Goal: Task Accomplishment & Management: Manage account settings

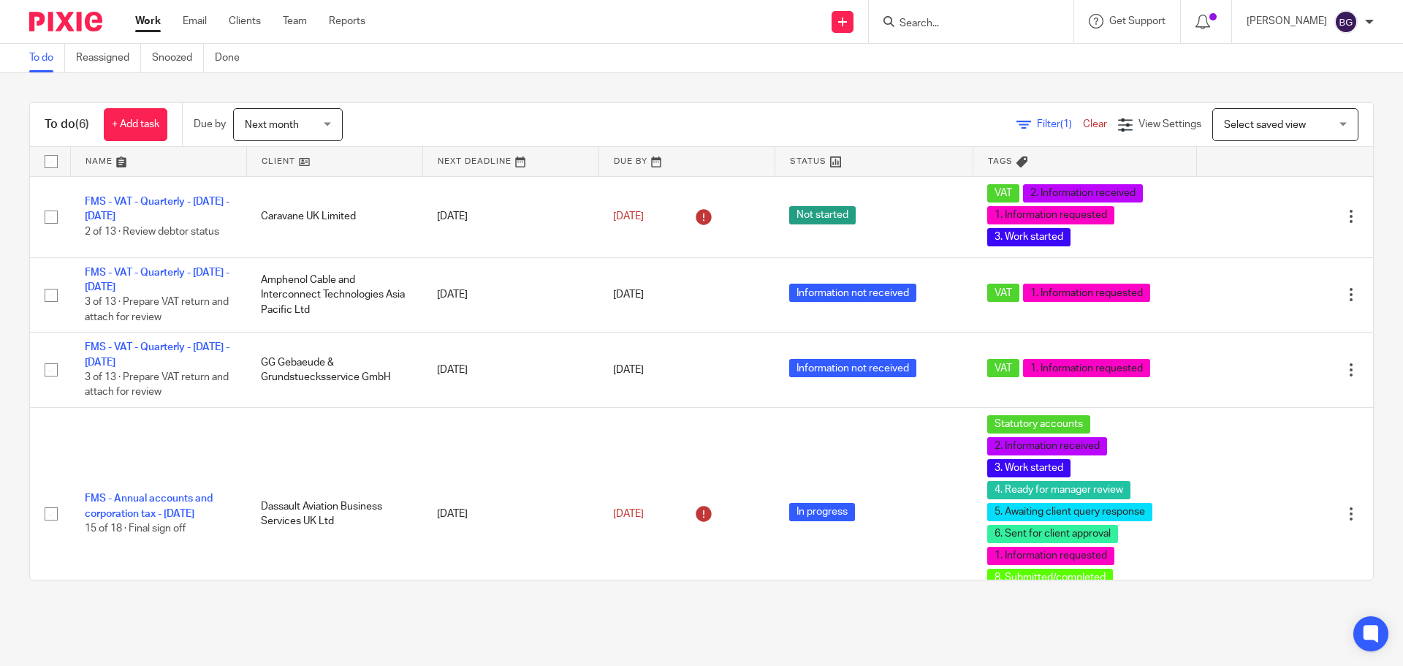
click at [1015, 20] on input "Search" at bounding box center [963, 24] width 131 height 13
type input "actega"
click at [1021, 53] on link at bounding box center [985, 57] width 181 height 22
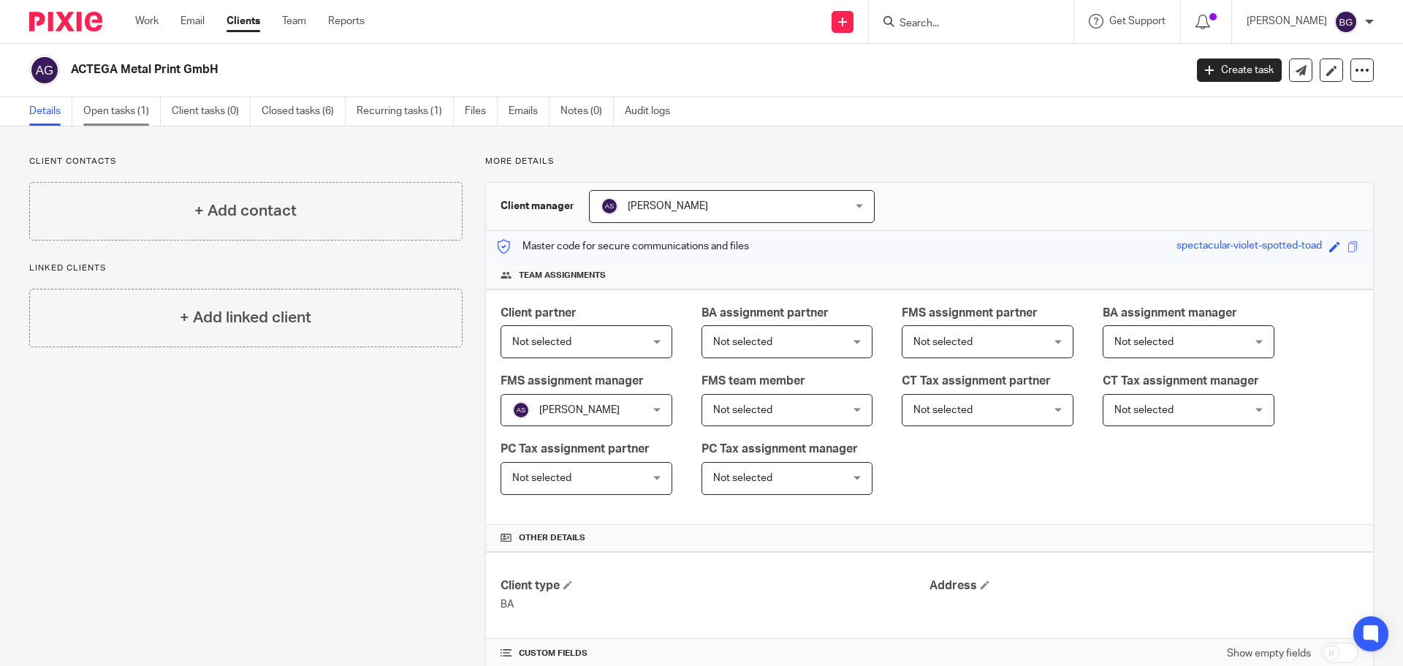
click at [134, 107] on link "Open tasks (1)" at bounding box center [121, 111] width 77 height 28
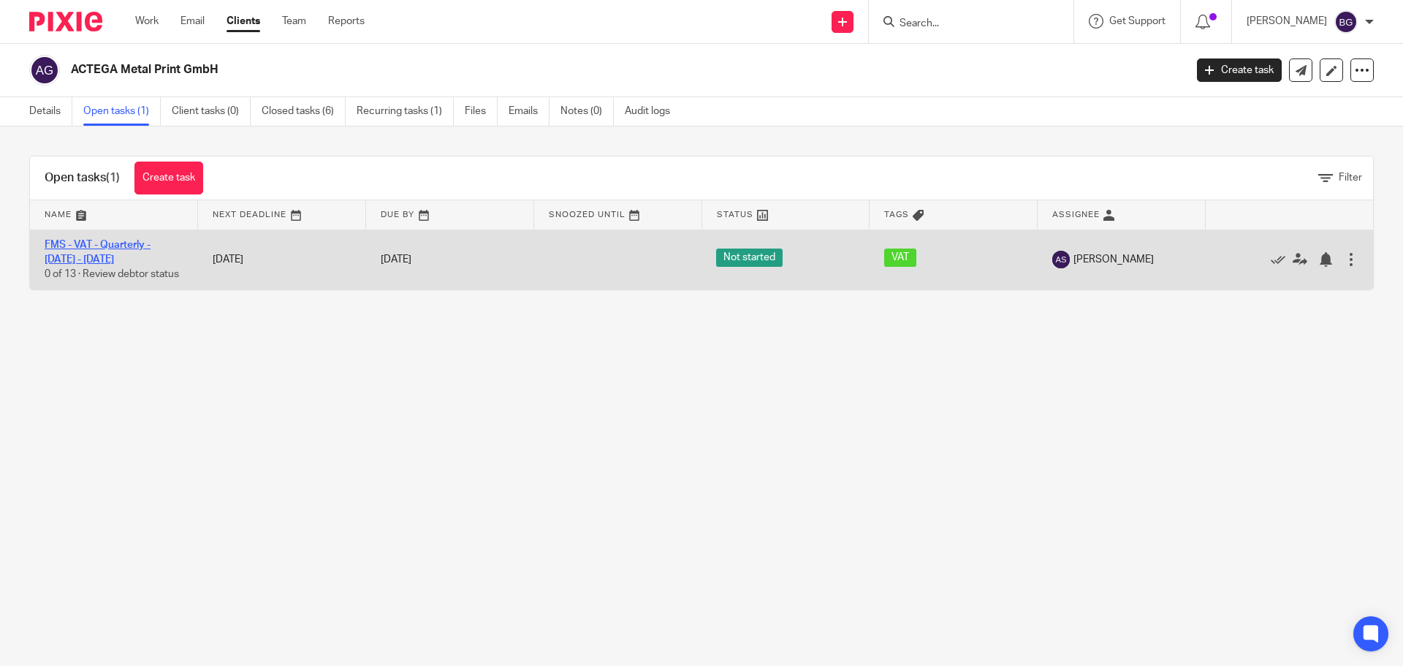
click at [119, 246] on link "FMS - VAT - Quarterly - [DATE] - [DATE]" at bounding box center [98, 252] width 106 height 25
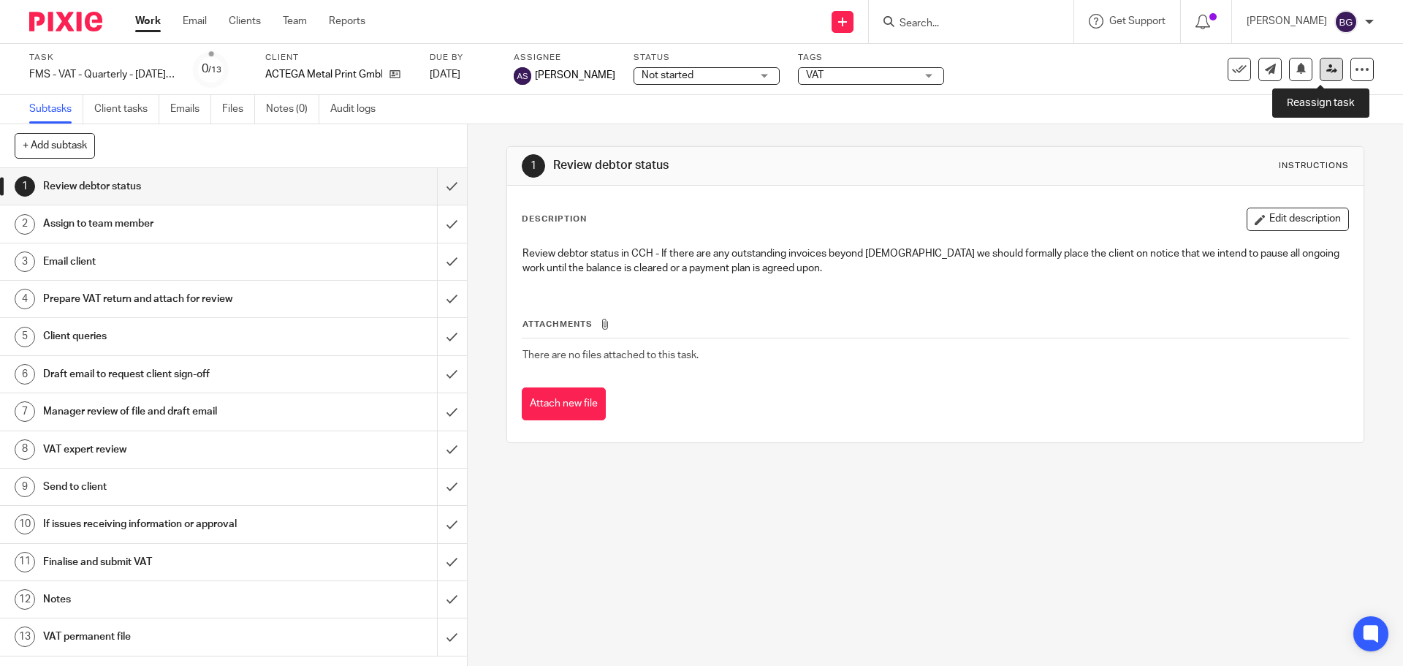
click at [1326, 69] on icon at bounding box center [1331, 69] width 11 height 11
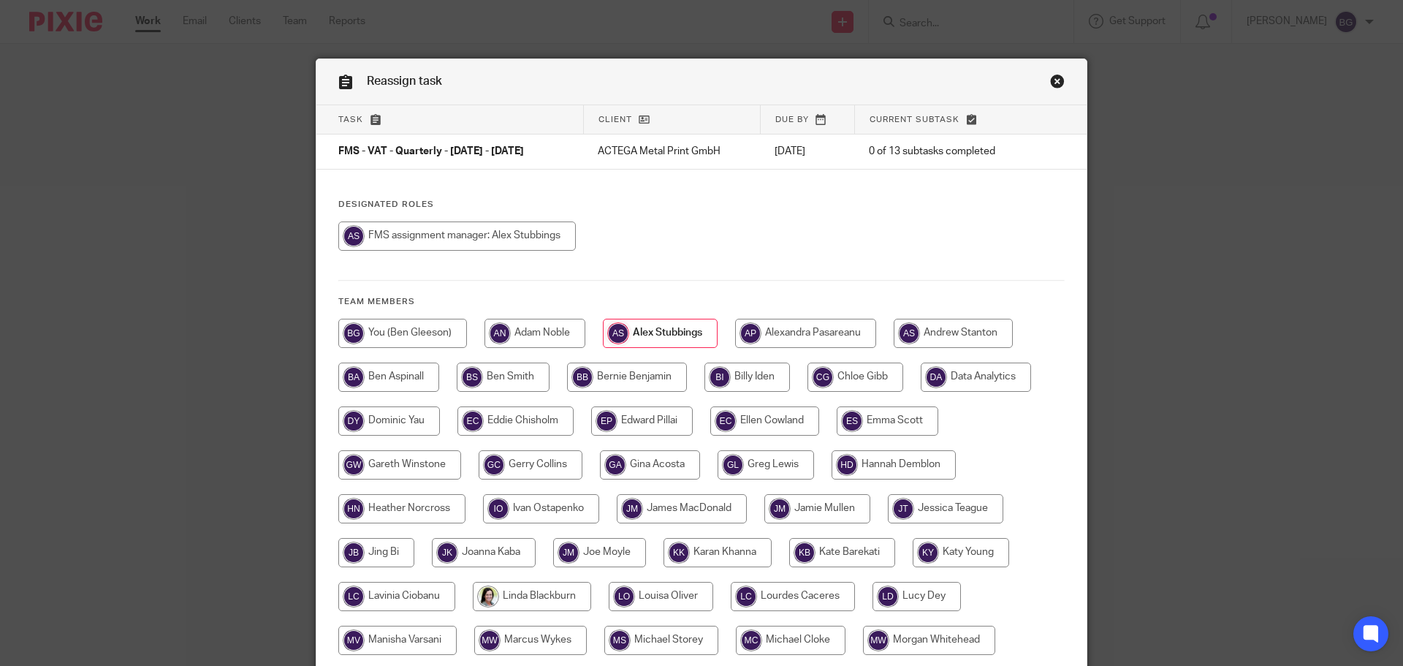
click at [422, 332] on input "radio" at bounding box center [402, 333] width 129 height 29
radio input "true"
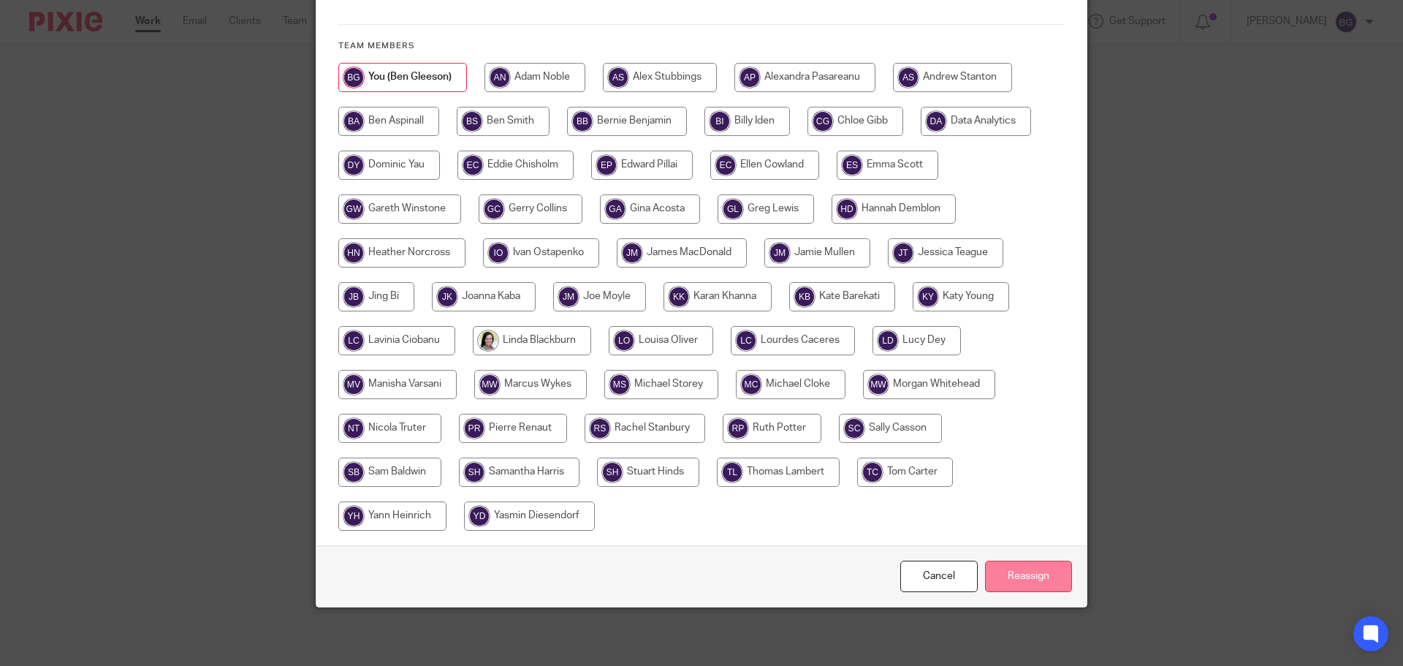
click at [1007, 576] on input "Reassign" at bounding box center [1028, 575] width 87 height 31
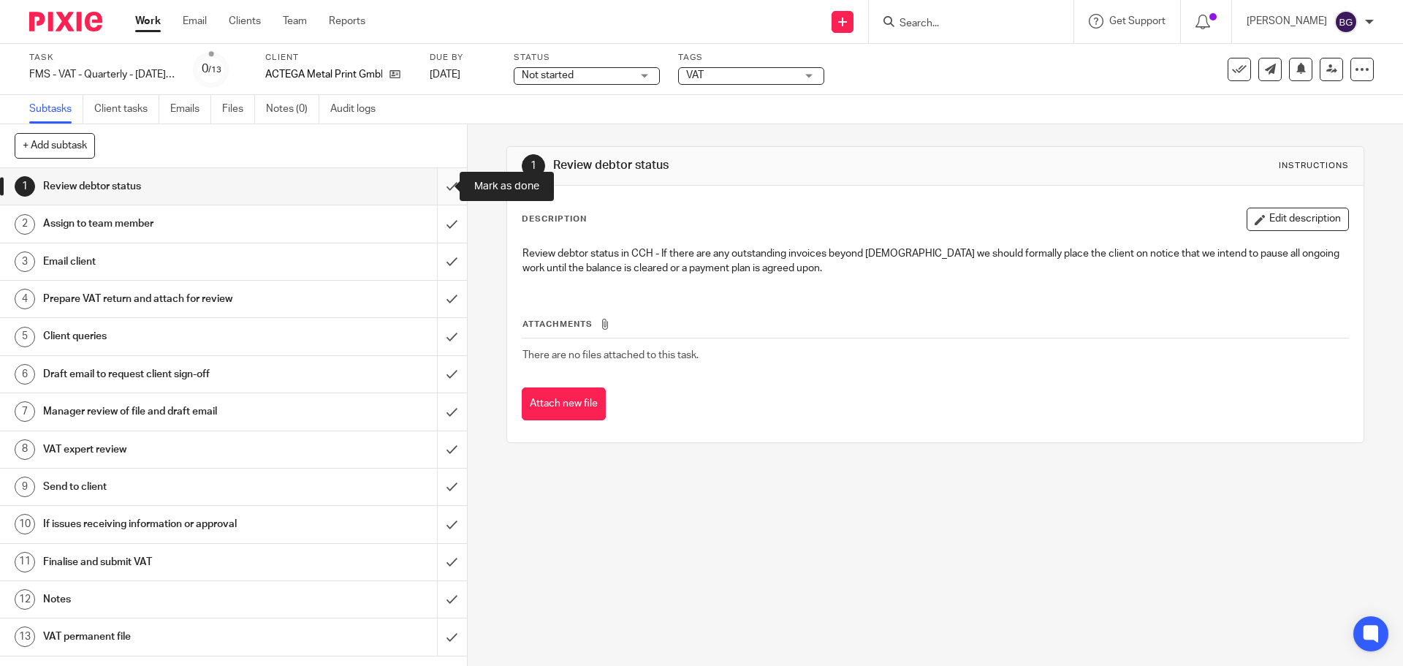
click at [435, 179] on input "submit" at bounding box center [233, 186] width 467 height 37
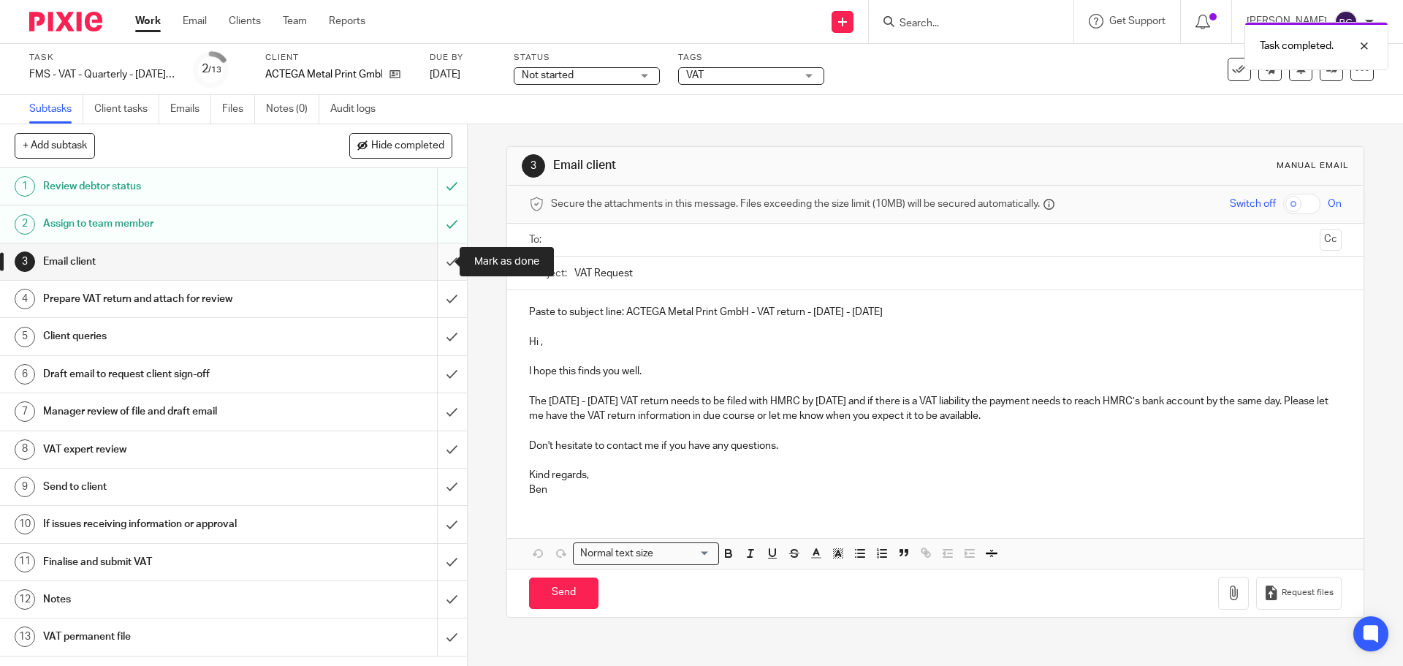
click at [431, 259] on input "submit" at bounding box center [233, 261] width 467 height 37
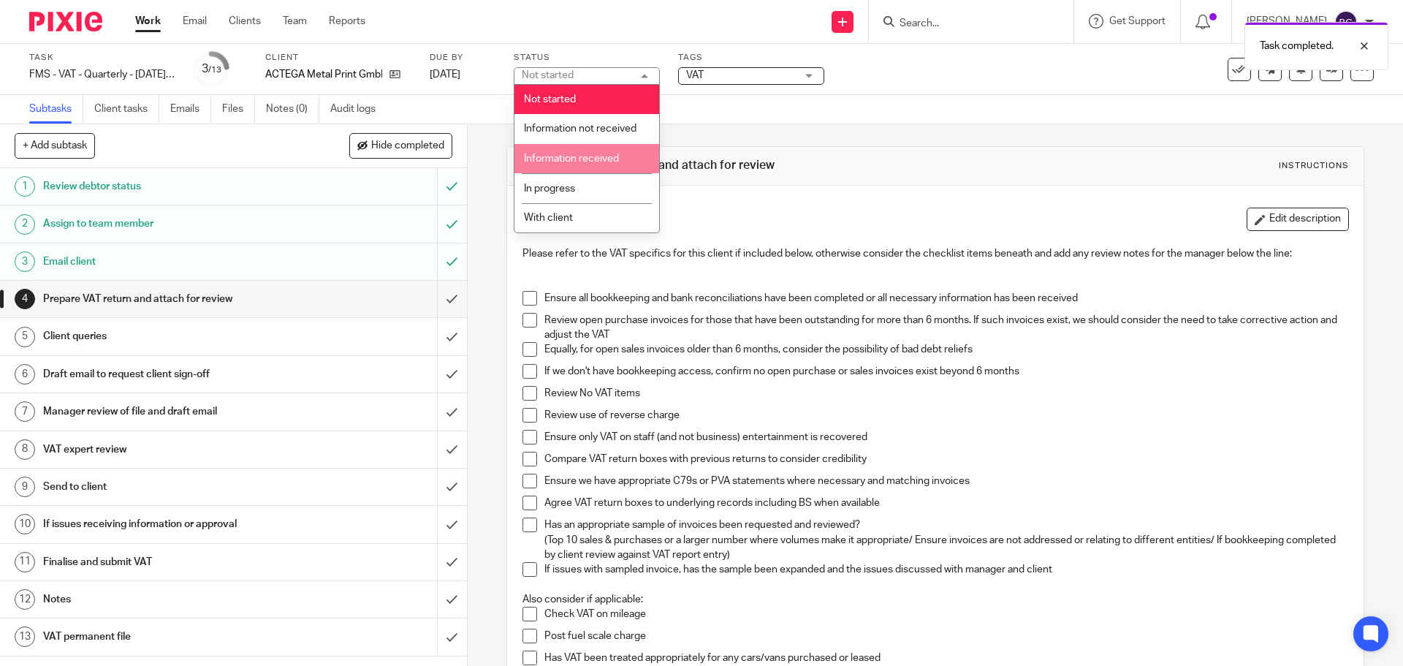
click at [585, 155] on span "Information received" at bounding box center [571, 158] width 95 height 10
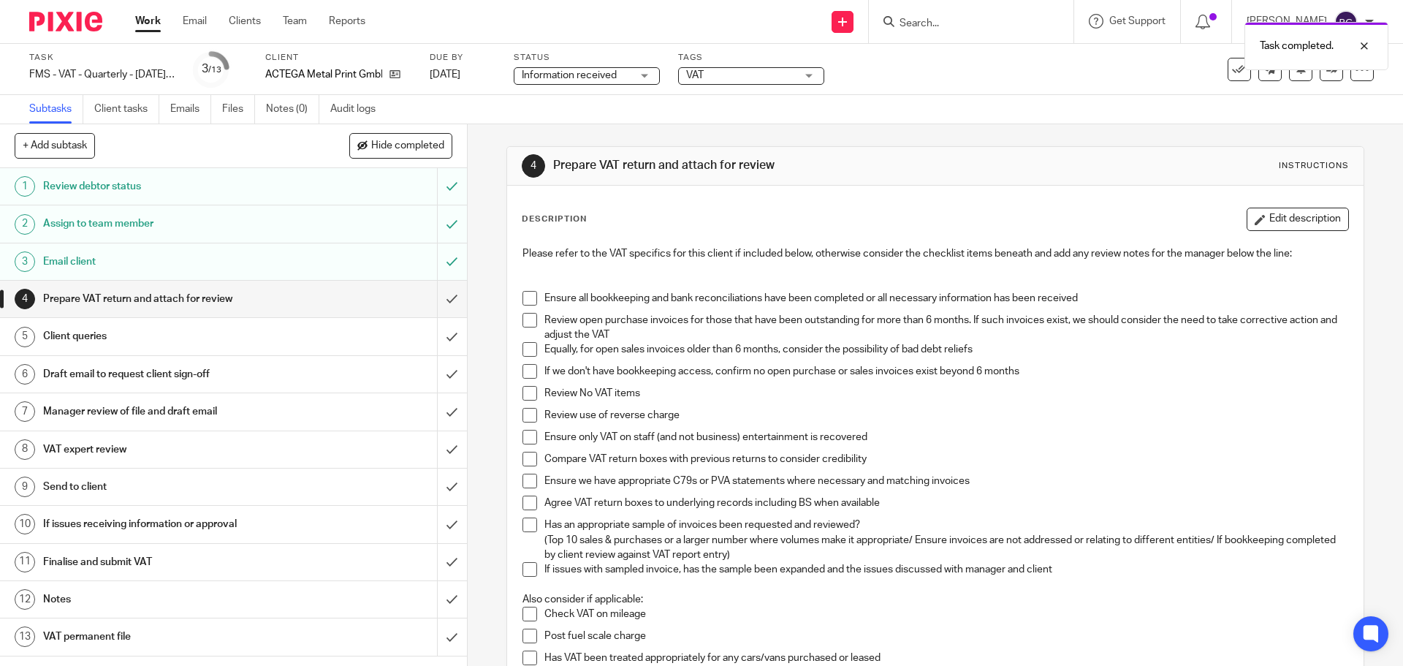
click at [580, 80] on span "Information received" at bounding box center [577, 75] width 110 height 15
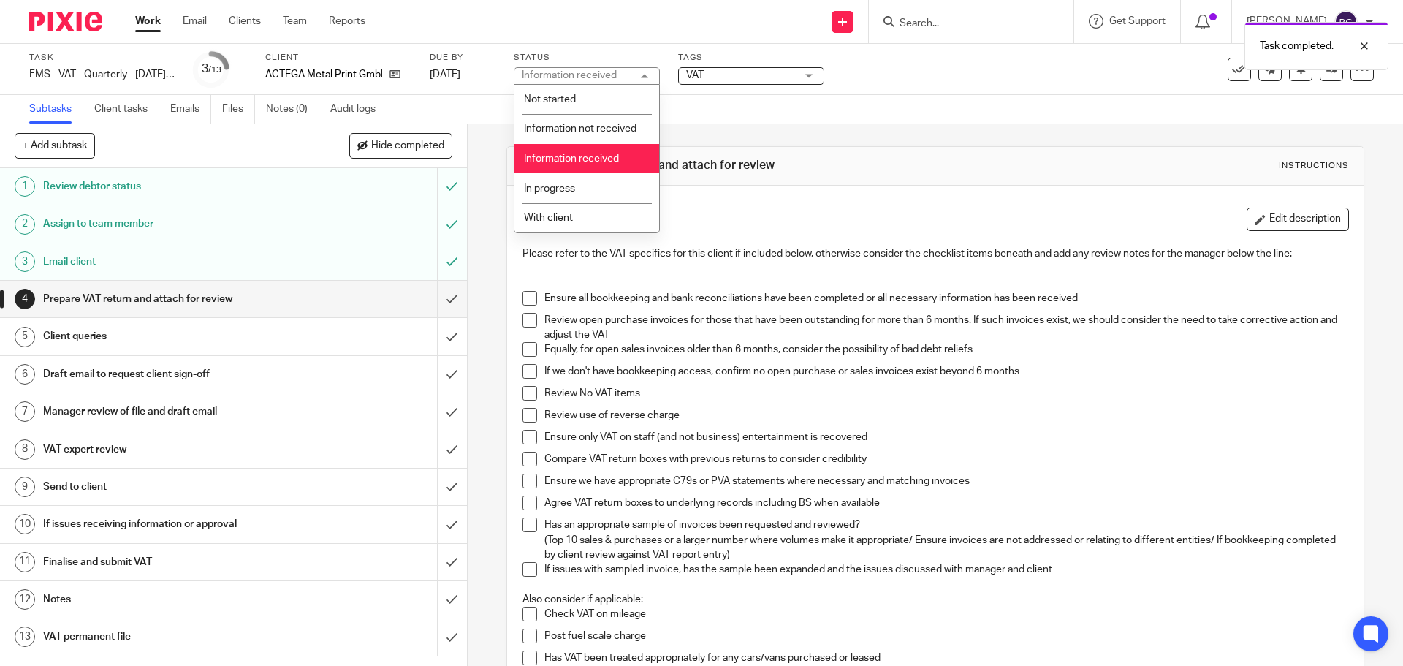
click at [740, 75] on span "VAT" at bounding box center [741, 75] width 110 height 15
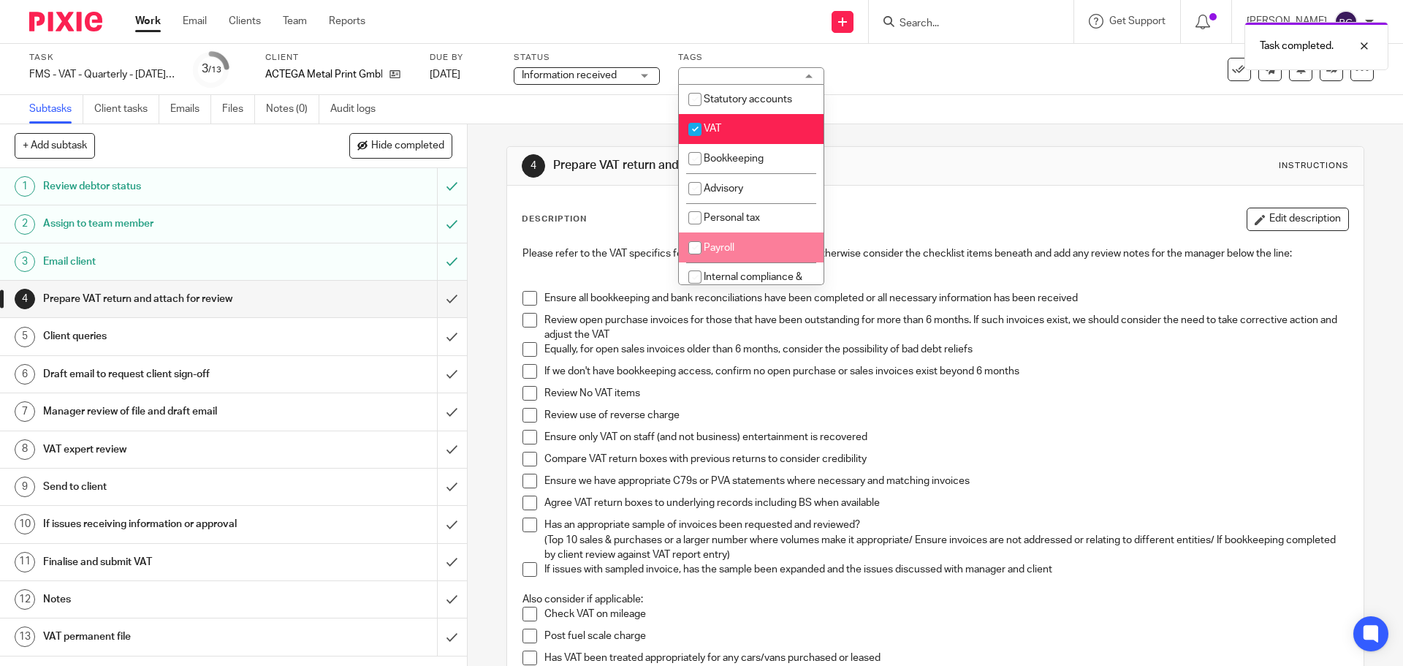
scroll to position [146, 0]
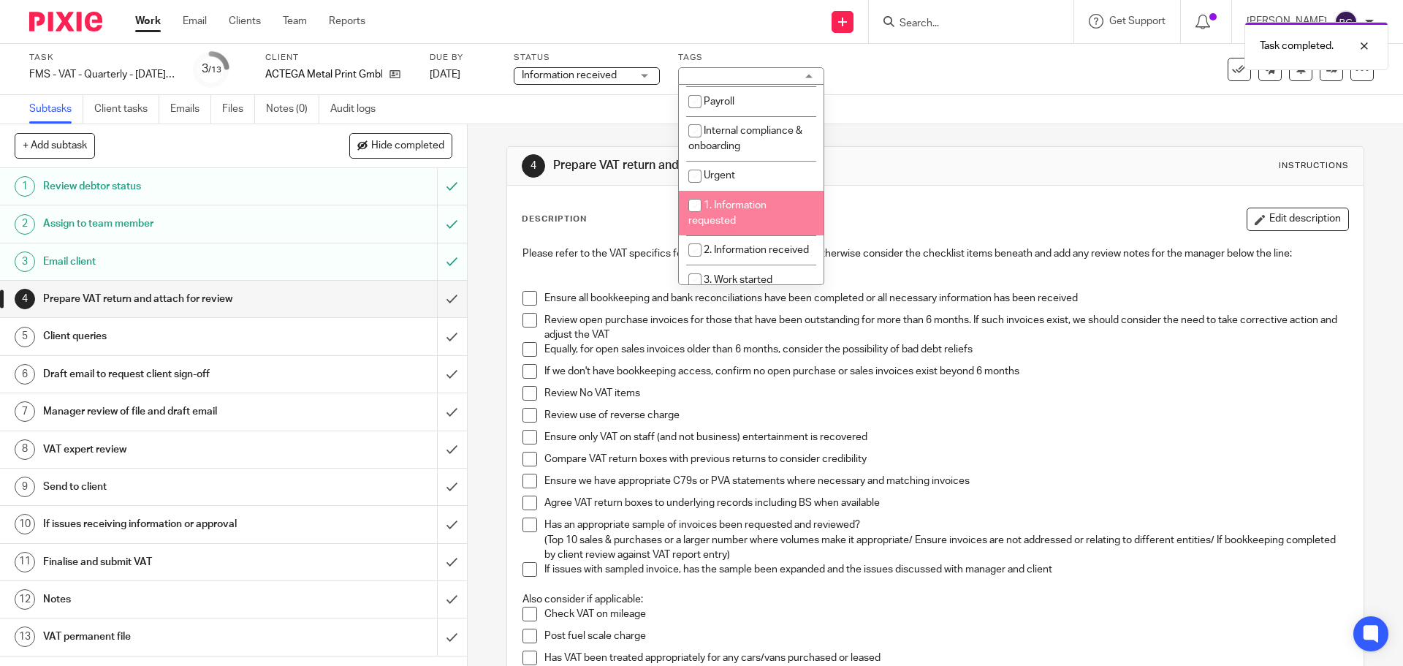
drag, startPoint x: 694, startPoint y: 206, endPoint x: 690, endPoint y: 239, distance: 33.1
click at [694, 207] on input "checkbox" at bounding box center [695, 205] width 28 height 28
checkbox input "true"
click at [690, 245] on input "checkbox" at bounding box center [695, 250] width 28 height 28
checkbox input "true"
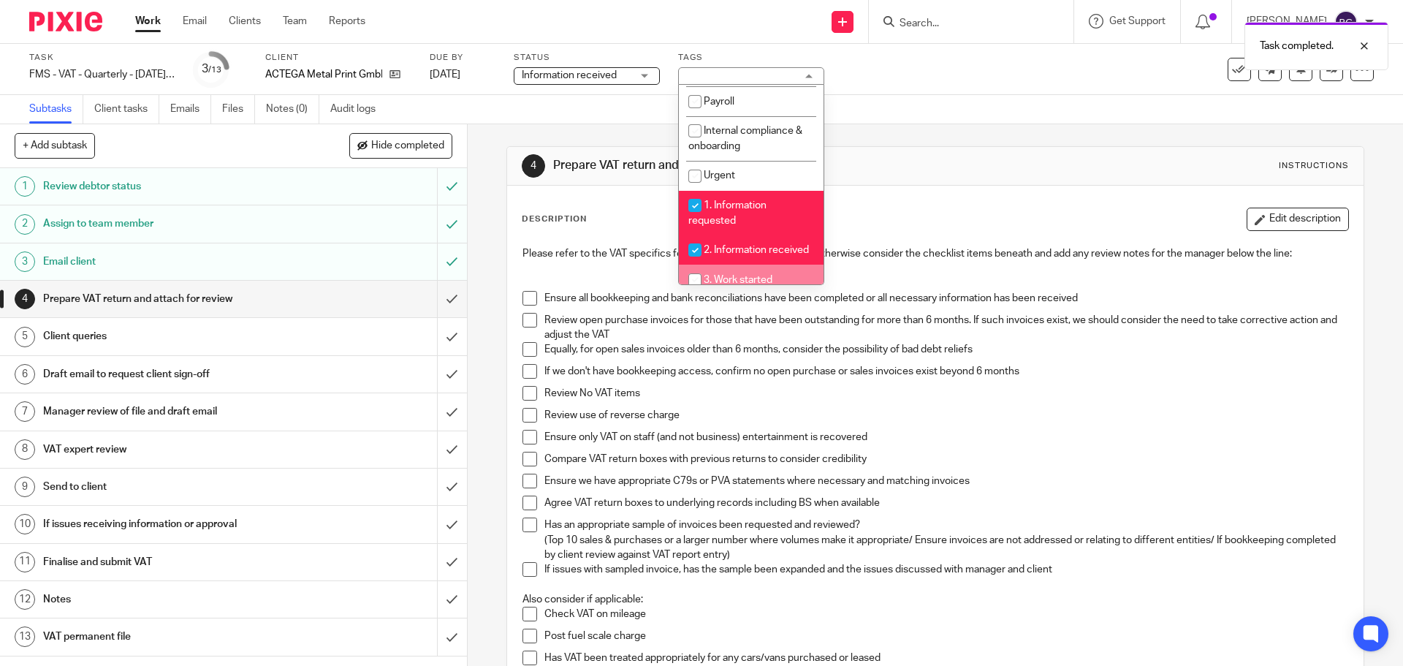
scroll to position [219, 0]
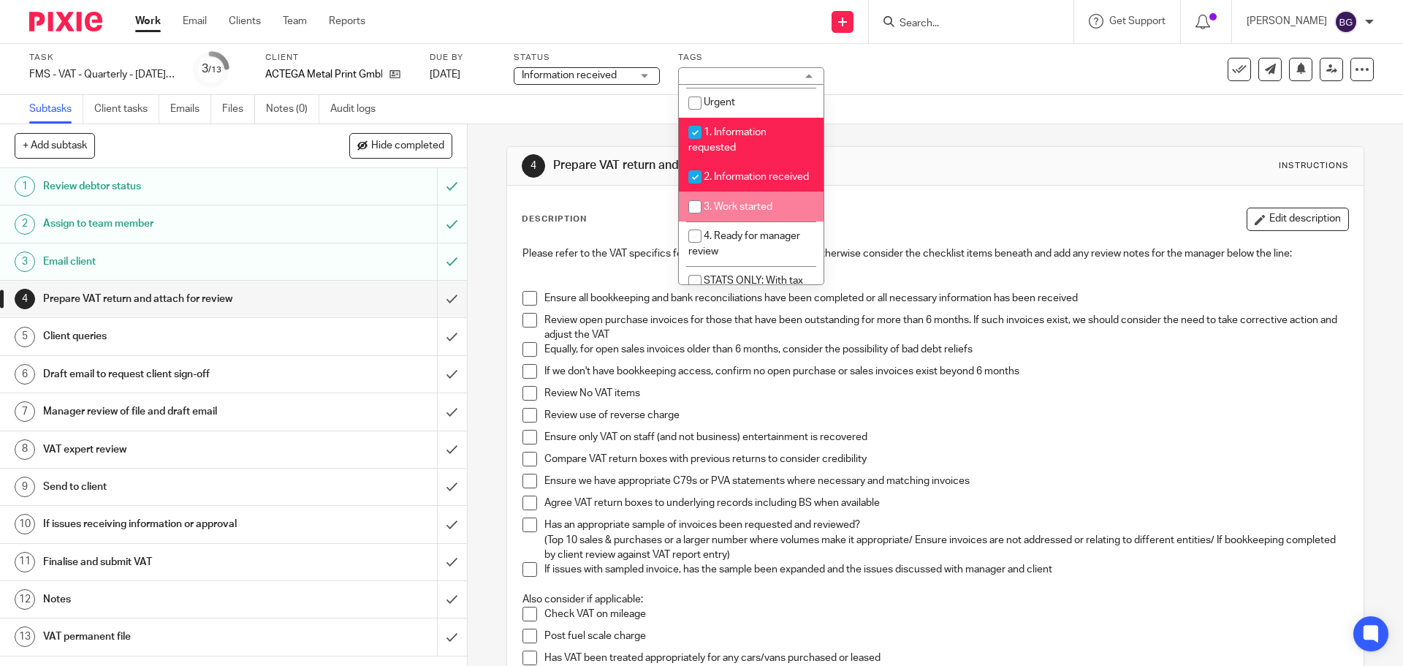
click at [950, 158] on h1 "Prepare VAT return and attach for review" at bounding box center [759, 165] width 413 height 15
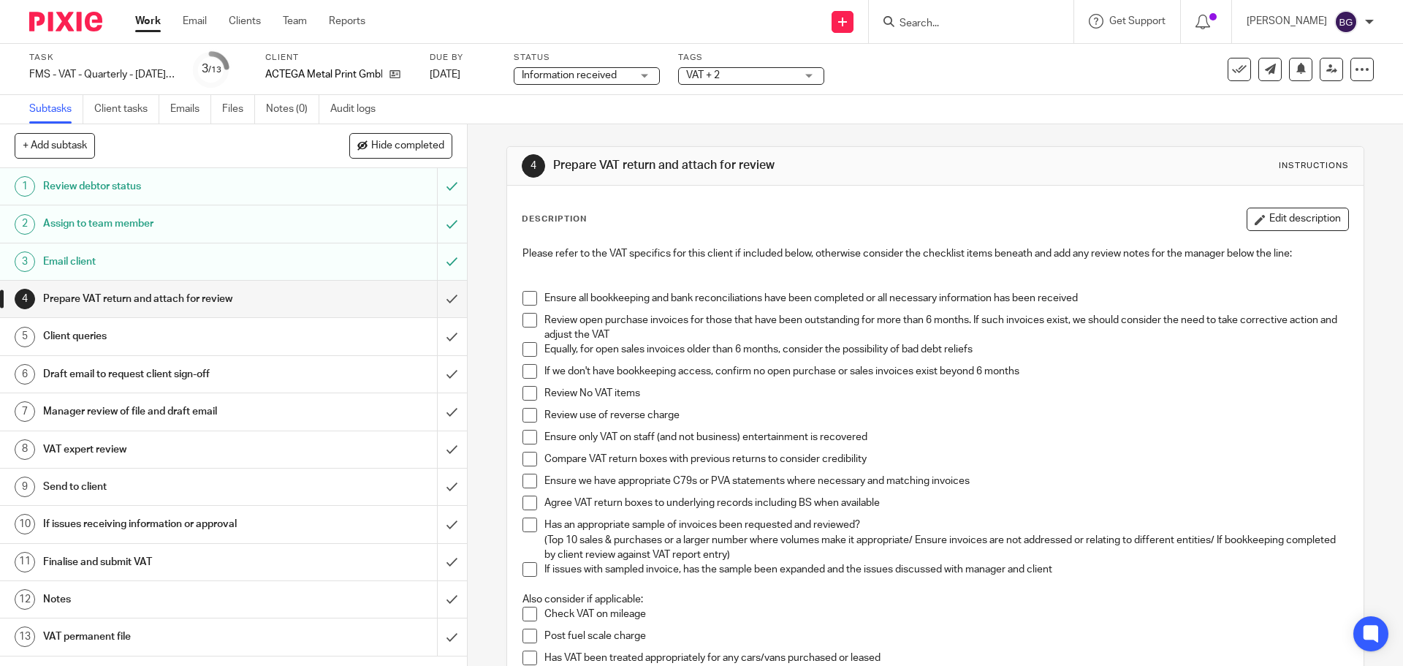
click at [150, 21] on link "Work" at bounding box center [148, 21] width 26 height 15
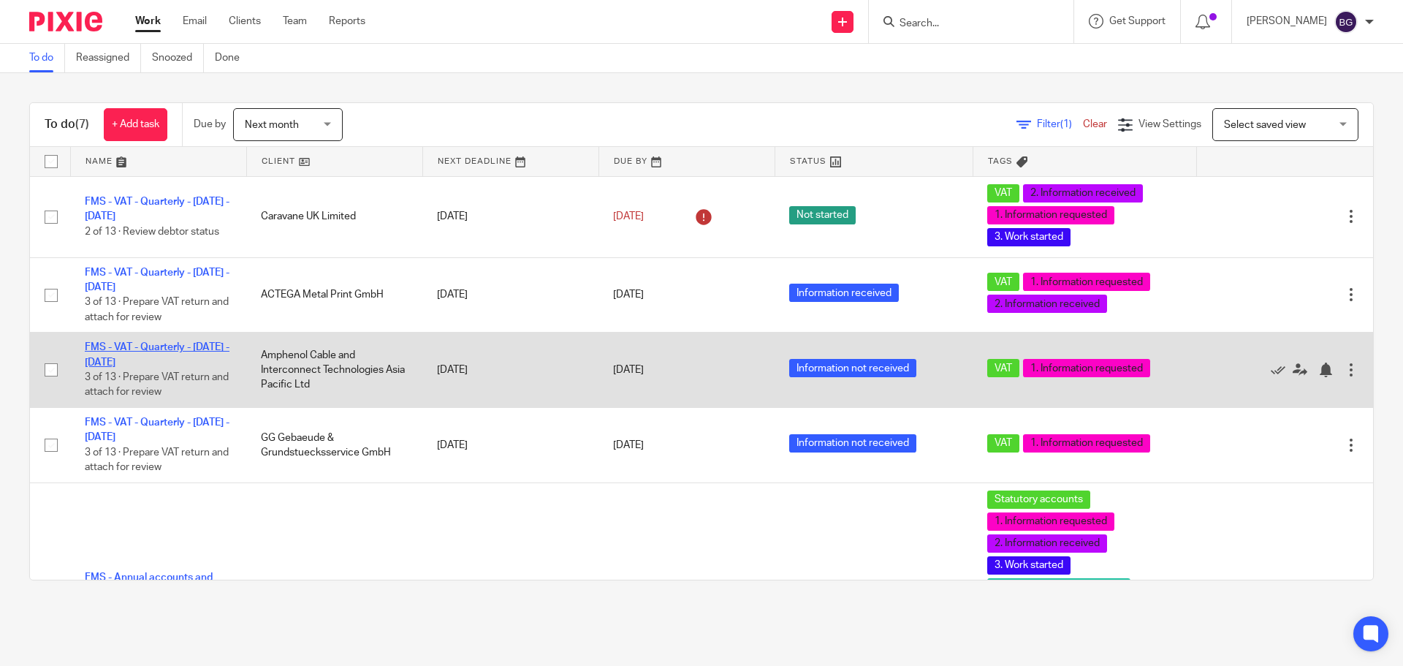
click at [159, 346] on link "FMS - VAT - Quarterly - [DATE] - [DATE]" at bounding box center [157, 354] width 145 height 25
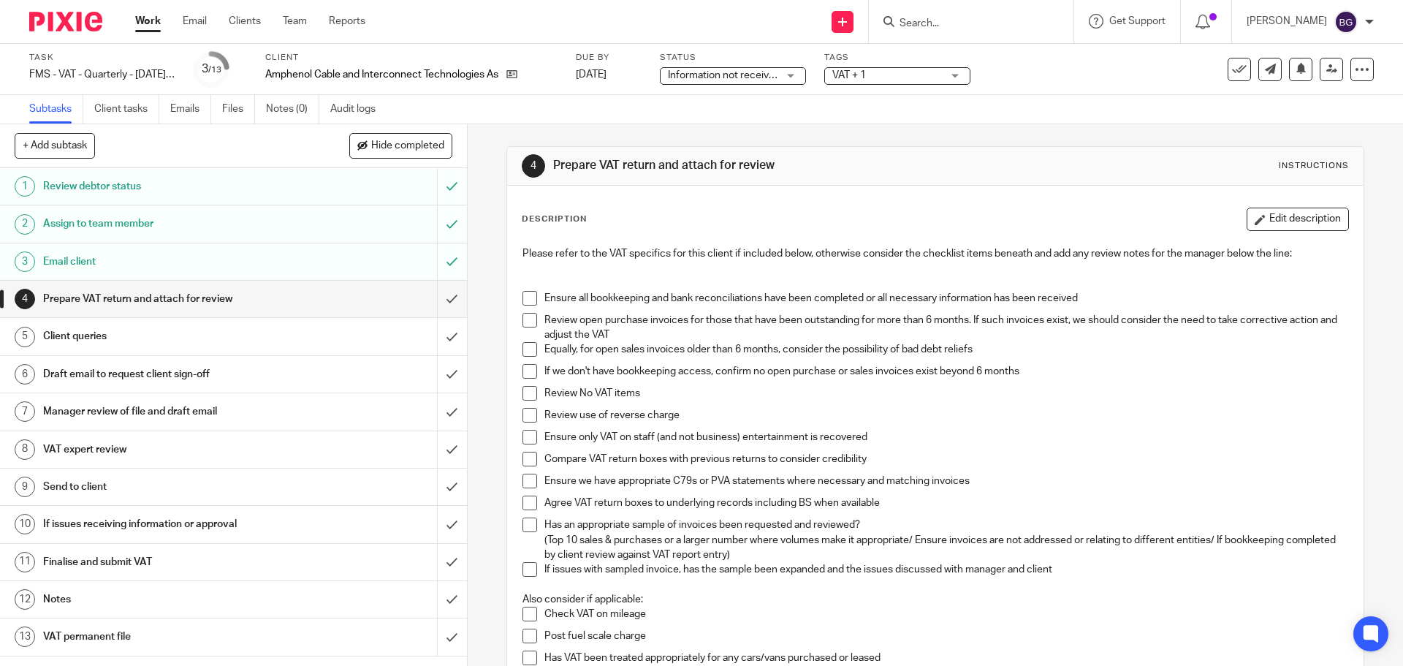
click at [747, 69] on span "Information not received" at bounding box center [723, 75] width 110 height 15
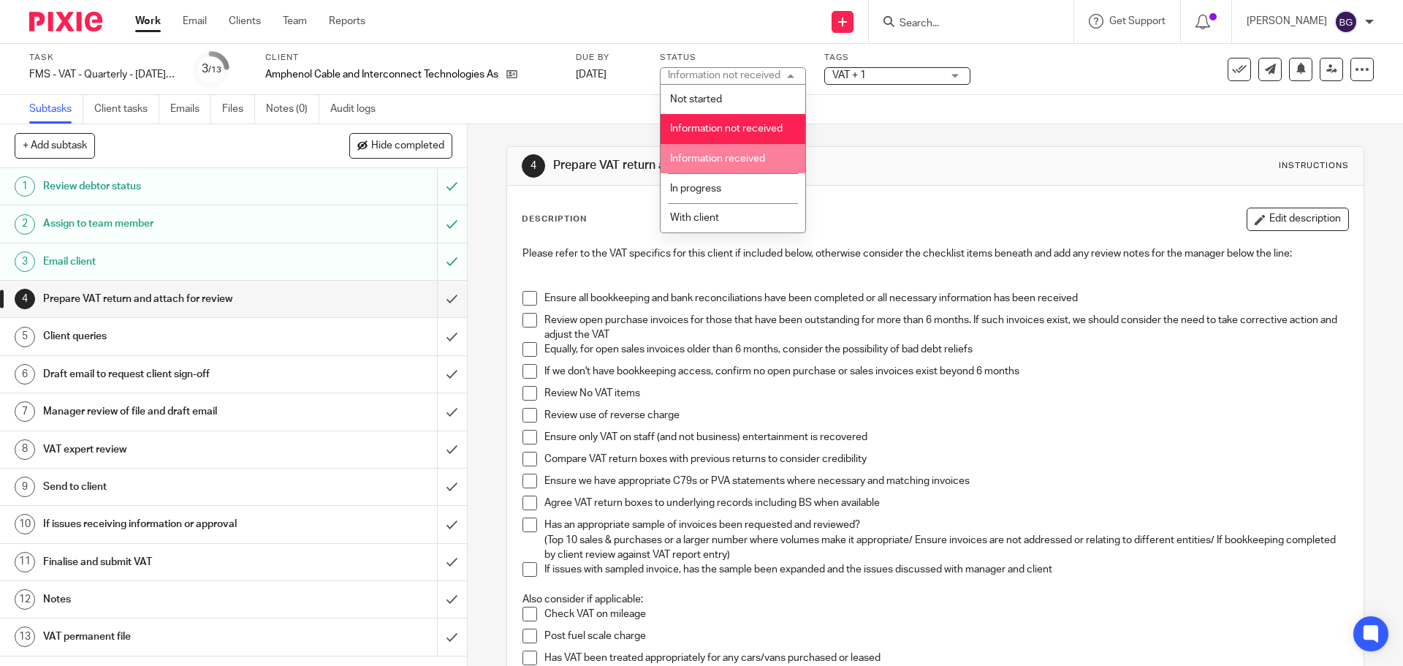
click at [740, 158] on span "Information received" at bounding box center [717, 158] width 95 height 10
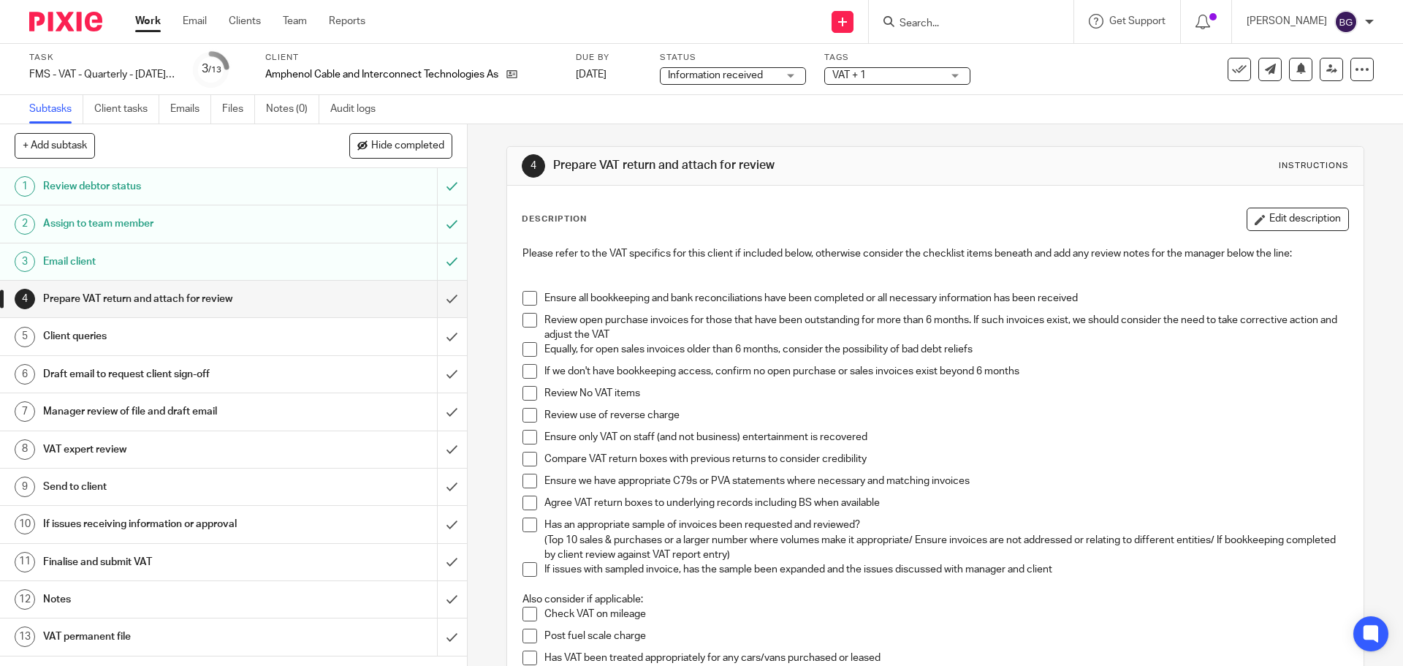
click at [891, 72] on span "VAT + 1" at bounding box center [887, 75] width 110 height 15
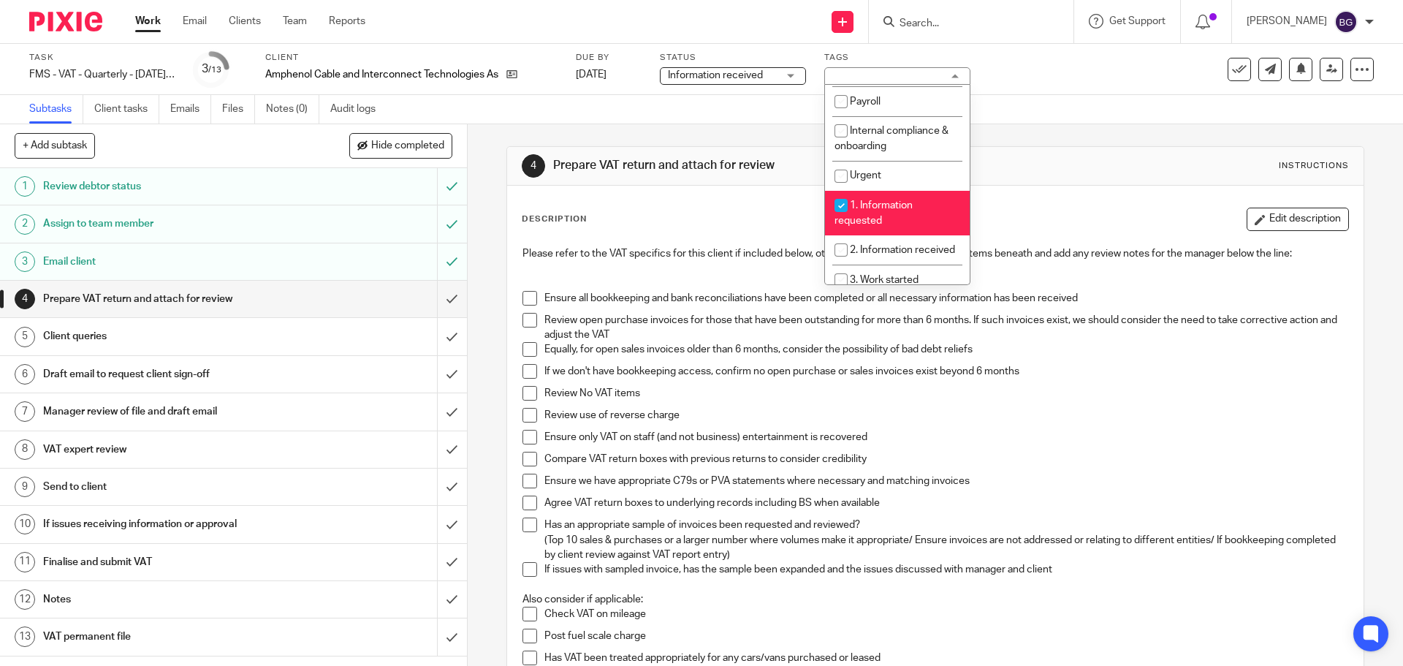
scroll to position [219, 0]
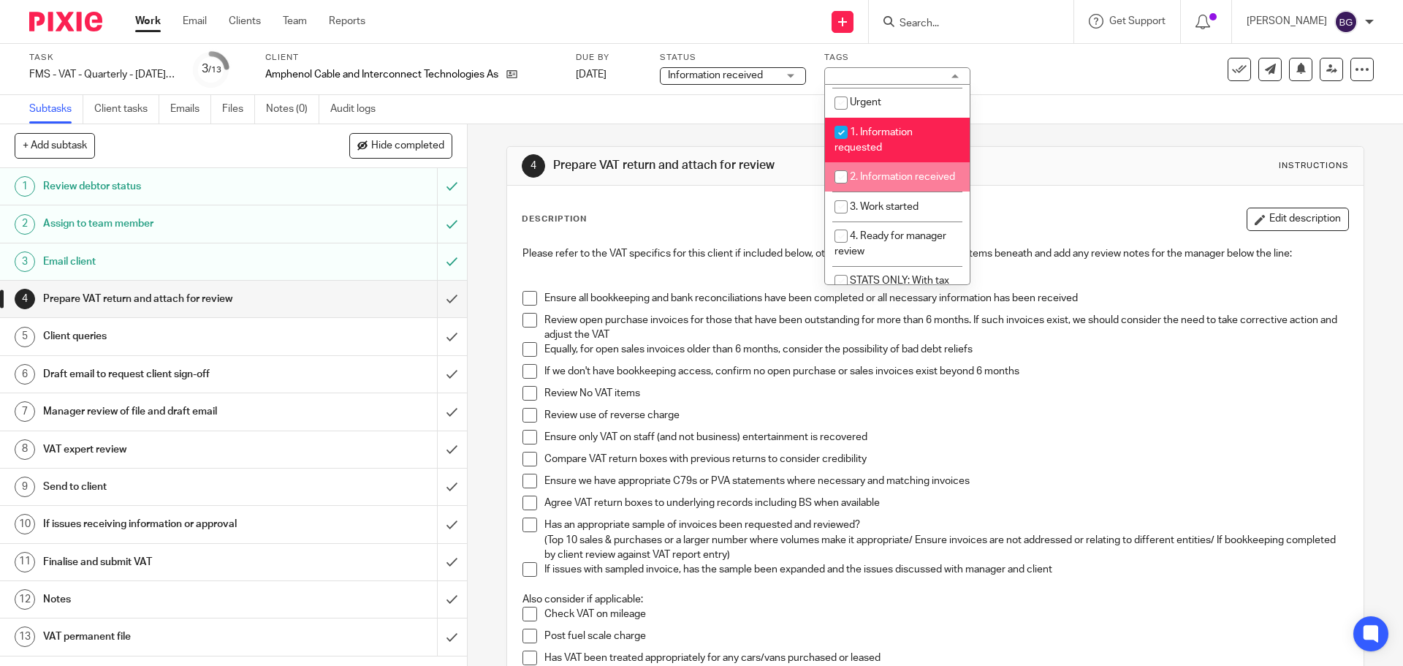
click at [909, 170] on li "2. Information received" at bounding box center [897, 177] width 145 height 30
checkbox input "true"
click at [894, 212] on span "3. Work started" at bounding box center [884, 207] width 69 height 10
checkbox input "true"
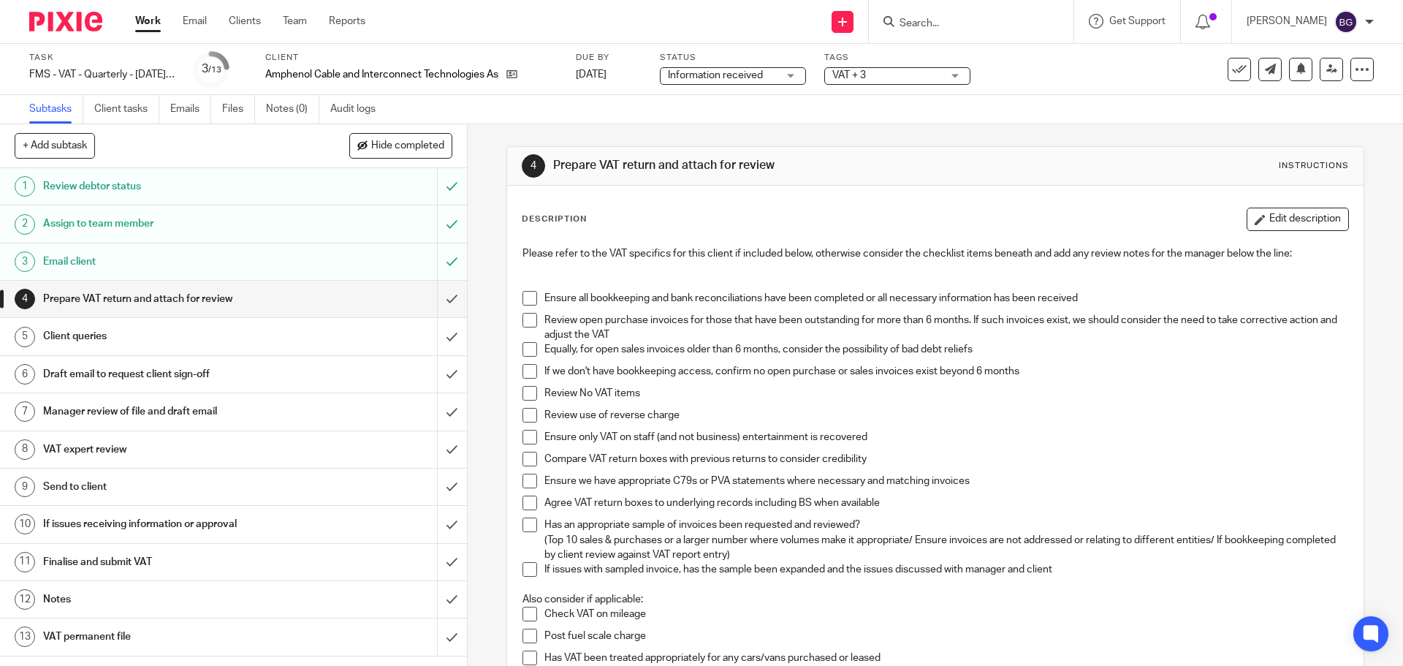
click at [1061, 126] on div "4 Prepare VAT return and attach for review Instructions Description Edit descri…" at bounding box center [934, 633] width 857 height 1018
